Goal: Task Accomplishment & Management: Manage account settings

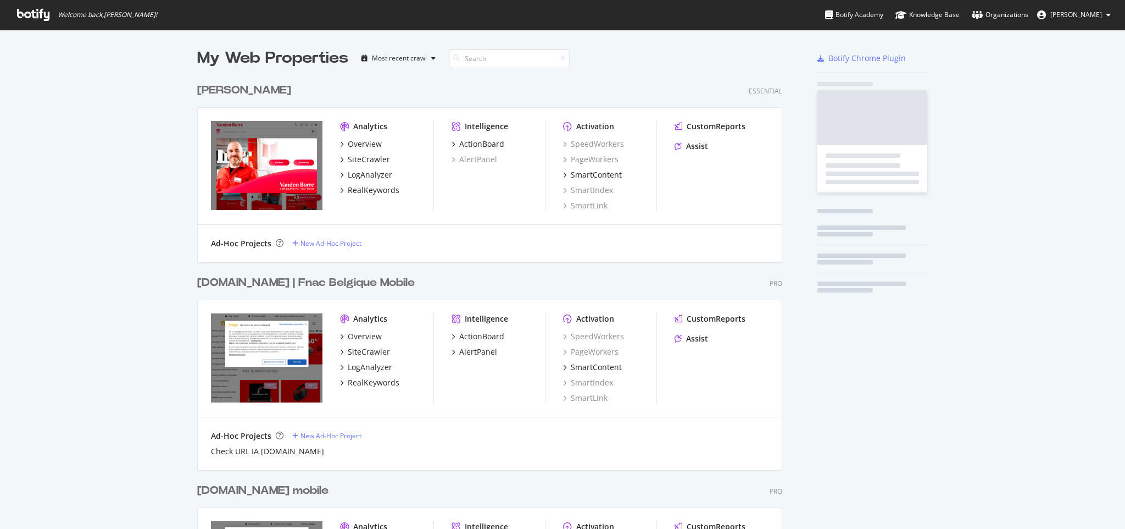
scroll to position [1284, 582]
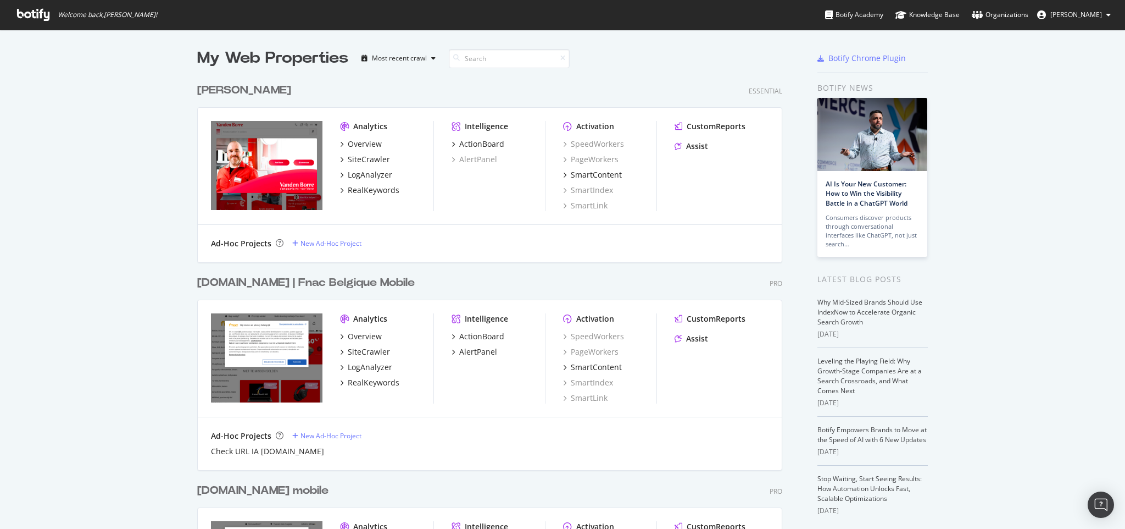
click at [306, 284] on div "[DOMAIN_NAME] | Fnac Belgique Mobile" at bounding box center [306, 283] width 218 height 16
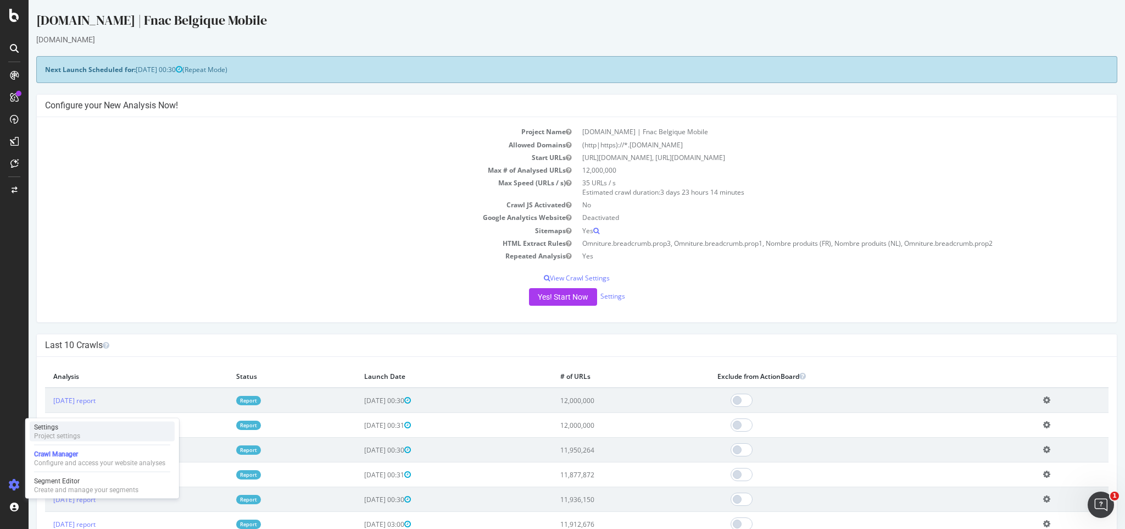
click at [63, 432] on div "Project settings" at bounding box center [57, 435] width 46 height 9
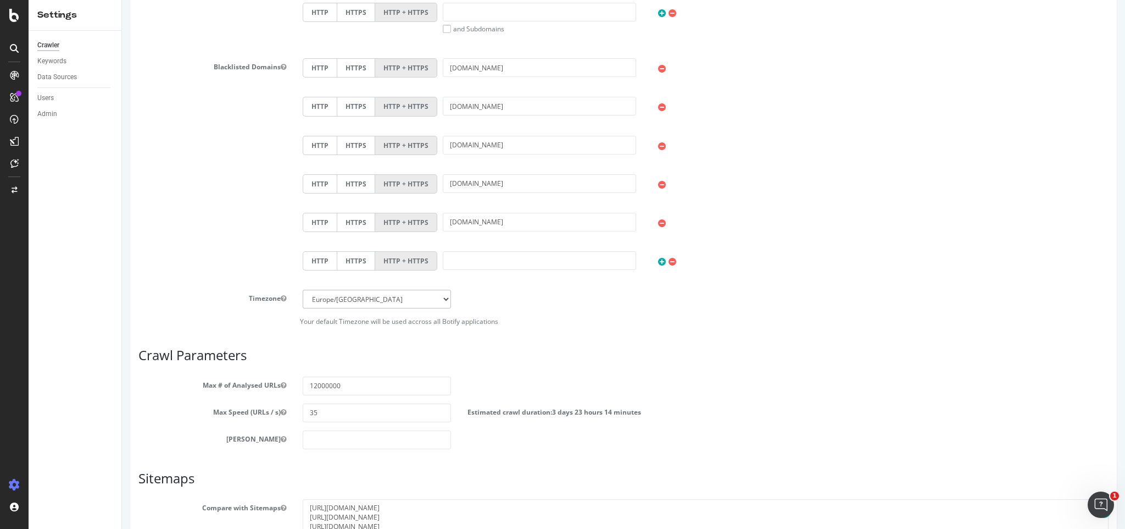
scroll to position [488, 0]
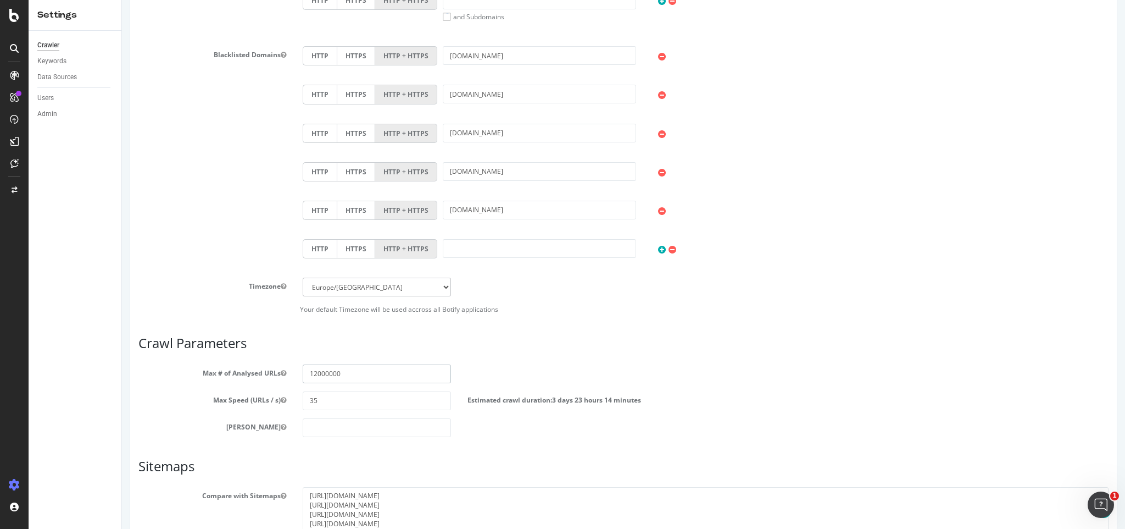
click at [317, 370] on input "12000000" at bounding box center [377, 373] width 148 height 19
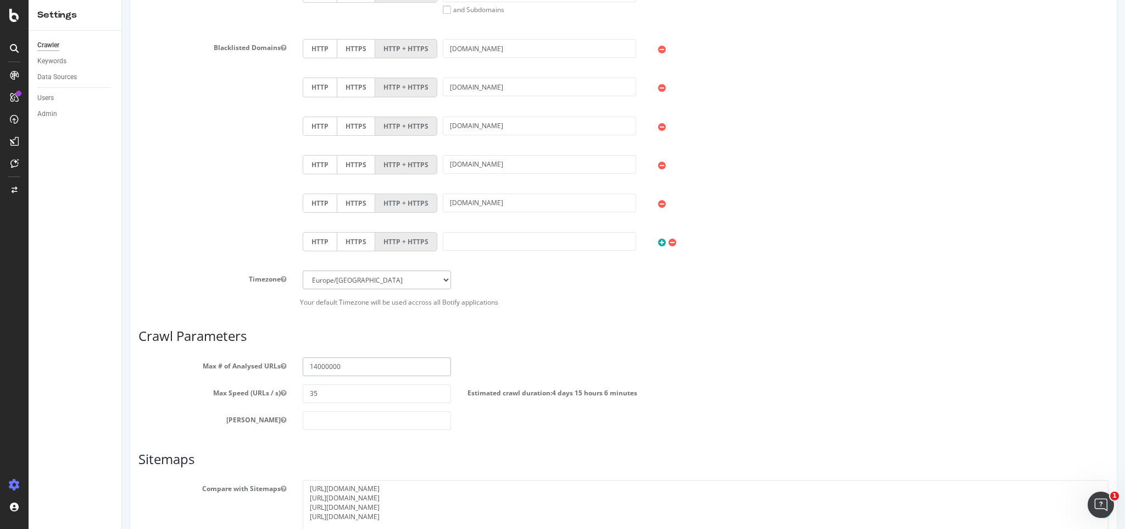
scroll to position [593, 0]
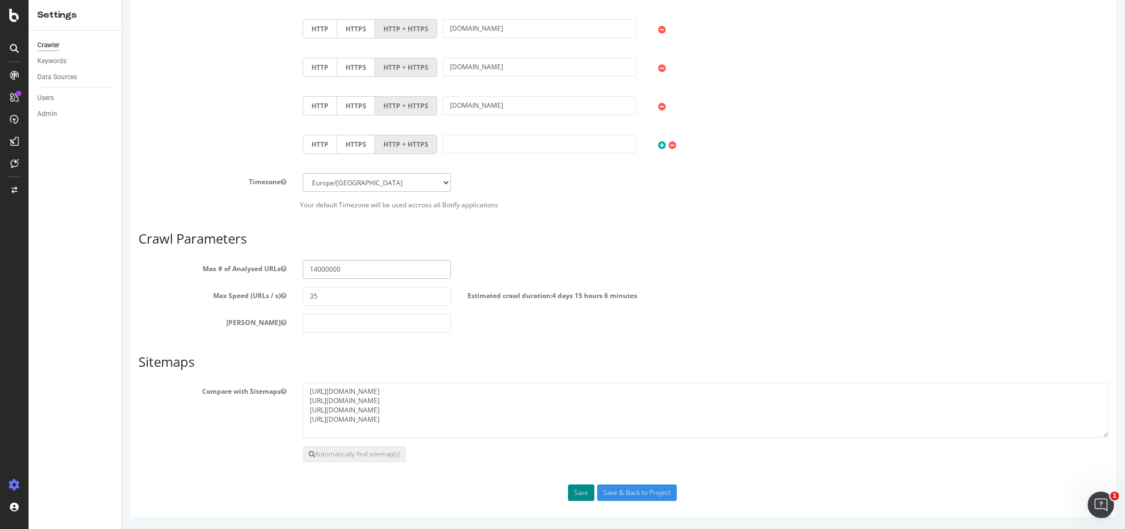
type input "14000000"
click at [578, 485] on button "Save" at bounding box center [581, 492] width 26 height 16
click at [576, 495] on div "Save Save & Back to Project" at bounding box center [623, 492] width 987 height 16
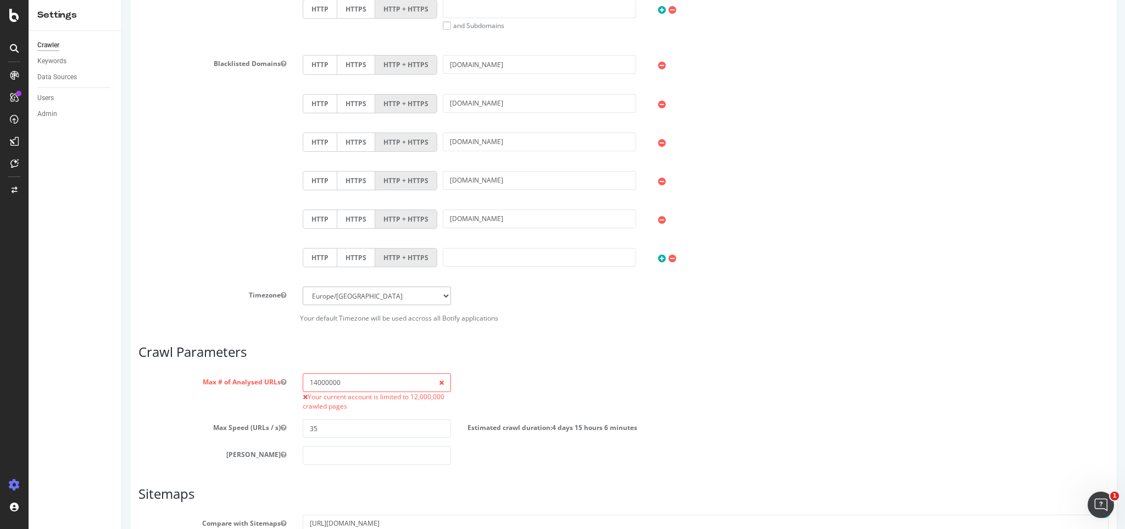
scroll to position [649, 0]
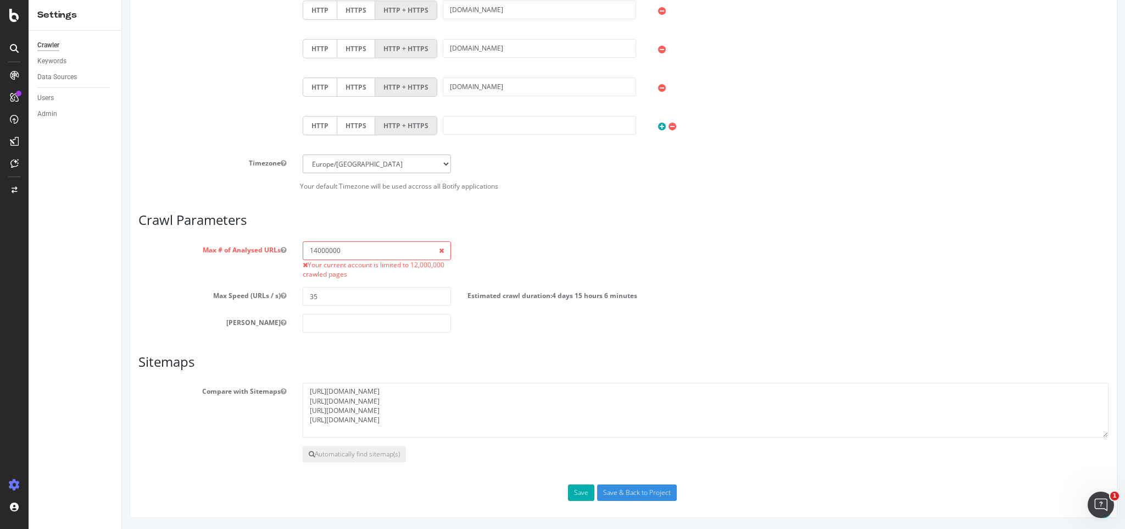
click at [435, 249] on span at bounding box center [441, 250] width 19 height 19
click at [400, 253] on input "14000000" at bounding box center [377, 250] width 148 height 19
type input "1"
